Goal: Task Accomplishment & Management: Complete application form

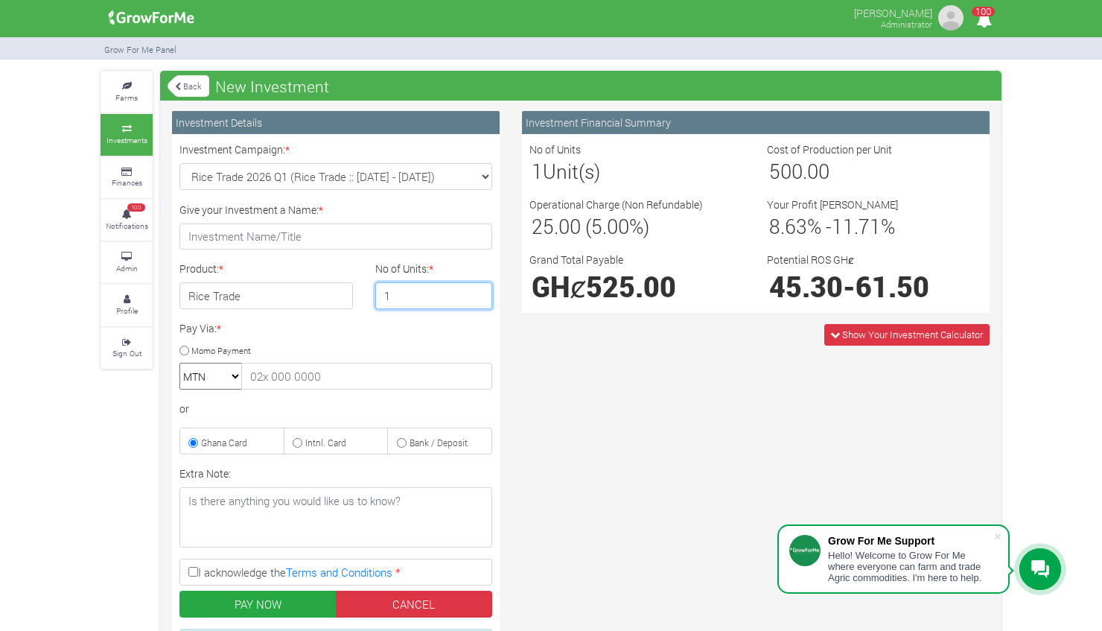
click at [398, 292] on input "1" at bounding box center [434, 295] width 118 height 27
type input "2"
click at [477, 292] on input "2" at bounding box center [434, 295] width 118 height 27
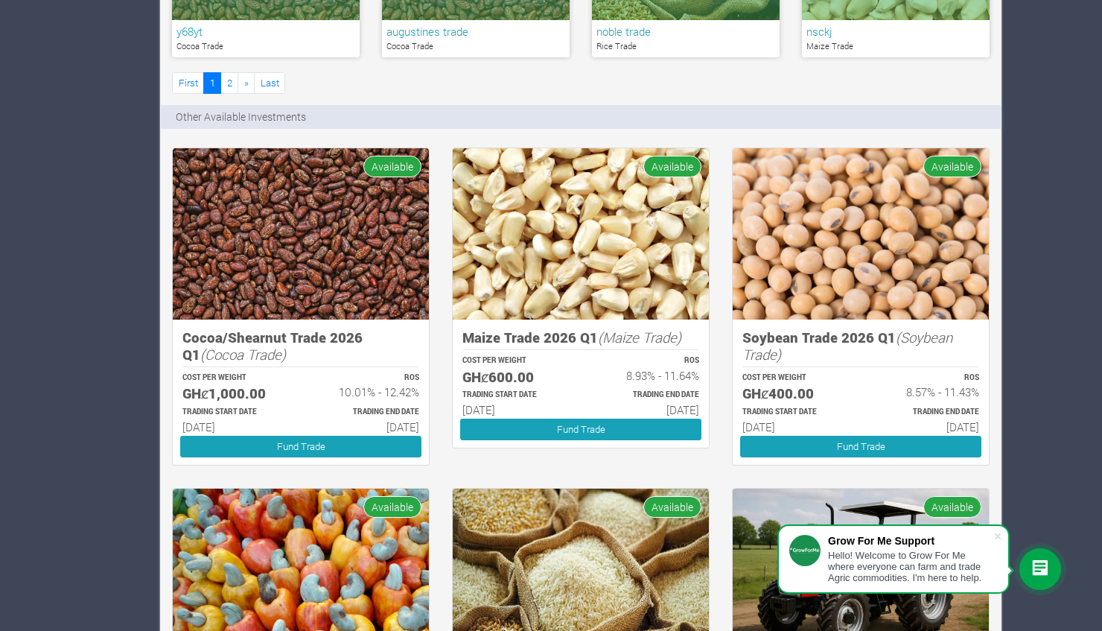
scroll to position [1110, 0]
